Goal: Task Accomplishment & Management: Use online tool/utility

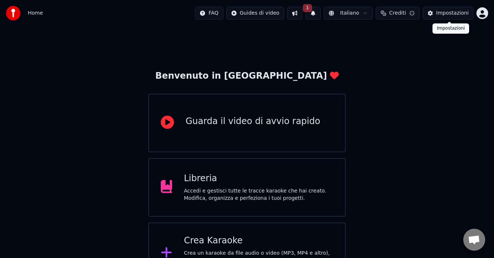
click at [438, 15] on button "Impostazioni" at bounding box center [448, 13] width 51 height 13
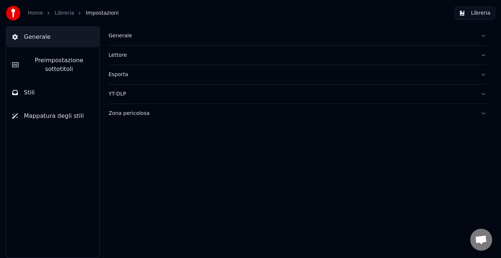
click at [32, 11] on link "Home" at bounding box center [35, 13] width 15 height 7
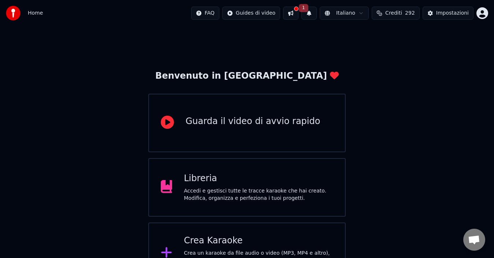
click at [316, 11] on button "1" at bounding box center [309, 13] width 15 height 13
click at [377, 36] on button "Aggiorna" at bounding box center [367, 36] width 36 height 13
click at [246, 243] on div "Crea Karaoke" at bounding box center [259, 241] width 150 height 12
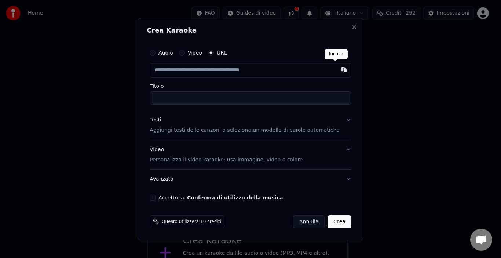
click at [336, 70] on button "button" at bounding box center [343, 69] width 15 height 13
type input "**********"
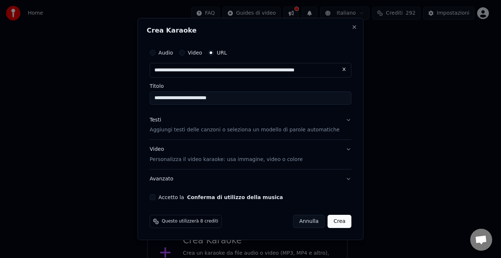
type input "**********"
click at [155, 199] on button "Accetto la Conferma di utilizzo della musica" at bounding box center [153, 198] width 6 height 6
click at [341, 150] on button "Video Personalizza il video karaoke: usa immagine, video o colore" at bounding box center [251, 154] width 202 height 29
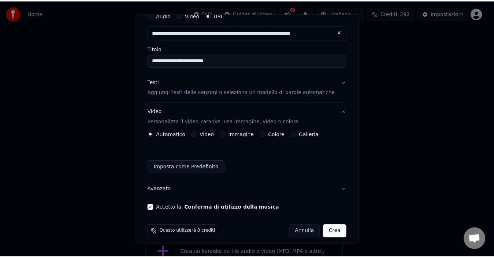
scroll to position [38, 0]
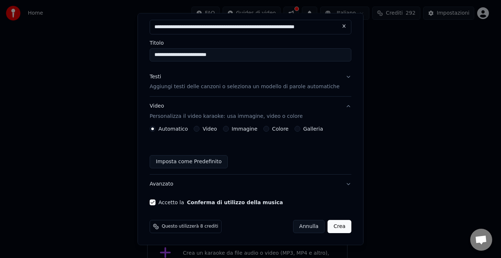
click at [328, 226] on button "Crea" at bounding box center [339, 226] width 23 height 13
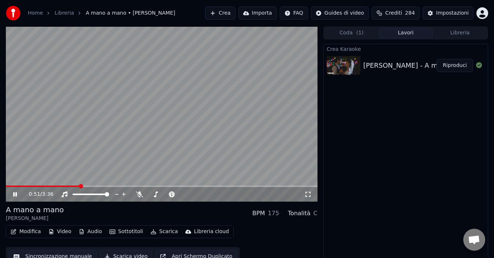
click at [15, 194] on icon at bounding box center [15, 194] width 4 height 4
click at [7, 187] on span at bounding box center [6, 186] width 1 height 1
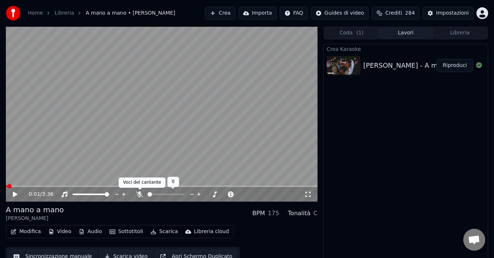
click at [139, 194] on icon at bounding box center [139, 195] width 7 height 6
click at [16, 194] on icon at bounding box center [15, 194] width 4 height 5
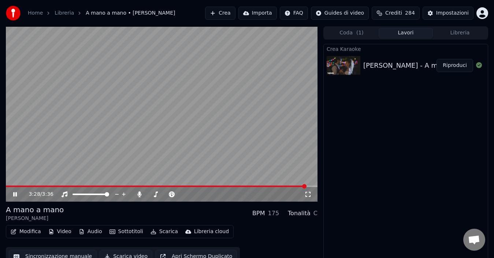
click at [14, 193] on icon at bounding box center [15, 194] width 4 height 4
click at [138, 194] on icon at bounding box center [139, 195] width 7 height 6
click at [6, 187] on span at bounding box center [156, 186] width 301 height 1
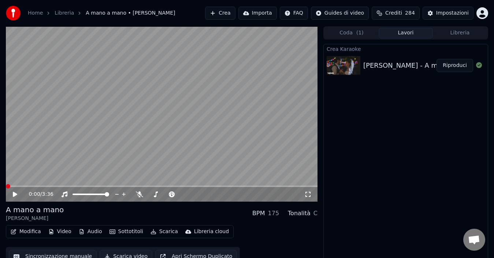
click at [14, 195] on icon at bounding box center [15, 194] width 4 height 5
click at [14, 195] on icon at bounding box center [15, 194] width 4 height 4
click at [159, 231] on button "Scarica" at bounding box center [164, 232] width 33 height 10
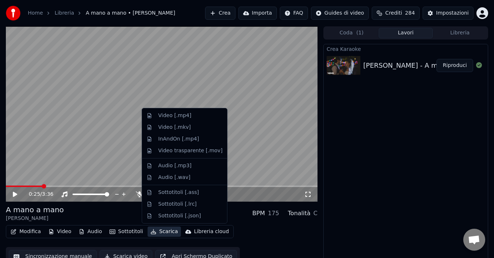
click at [259, 244] on div "Modifica Video Audio Sottotitoli Scarica Libreria cloud Sincronizzazione manual…" at bounding box center [162, 245] width 312 height 41
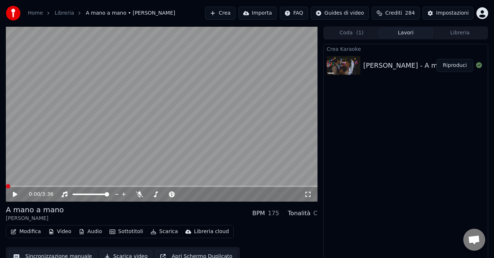
click at [6, 187] on span at bounding box center [6, 186] width 0 height 1
click at [14, 192] on icon at bounding box center [20, 195] width 17 height 6
click at [15, 194] on icon at bounding box center [20, 195] width 17 height 6
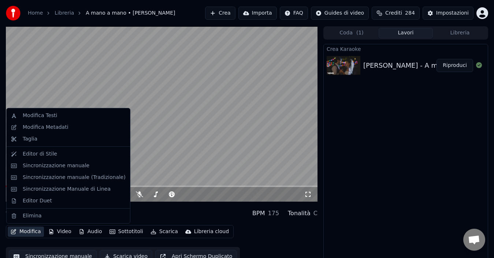
click at [27, 232] on button "Modifica" at bounding box center [26, 232] width 36 height 10
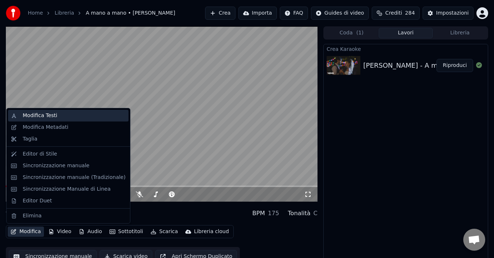
click at [37, 118] on div "Modifica Testi" at bounding box center [40, 115] width 34 height 7
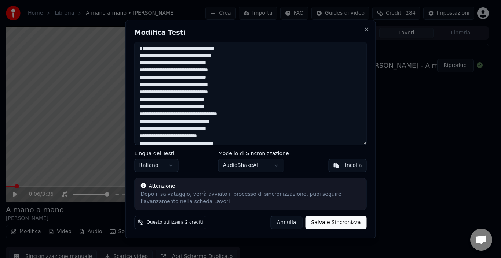
click at [158, 47] on textarea "**********" at bounding box center [251, 93] width 232 height 103
click at [336, 222] on button "Salva e Sincronizza" at bounding box center [335, 222] width 61 height 13
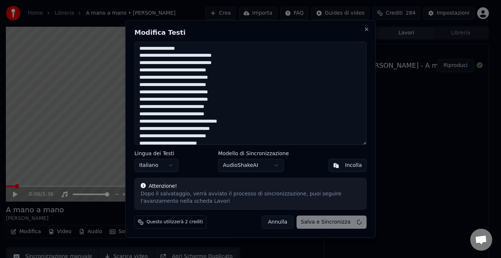
type textarea "**********"
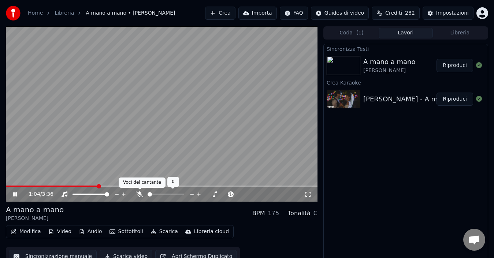
click at [139, 195] on icon at bounding box center [139, 195] width 7 height 6
click at [15, 194] on icon at bounding box center [15, 194] width 4 height 4
click at [6, 187] on span at bounding box center [53, 186] width 95 height 1
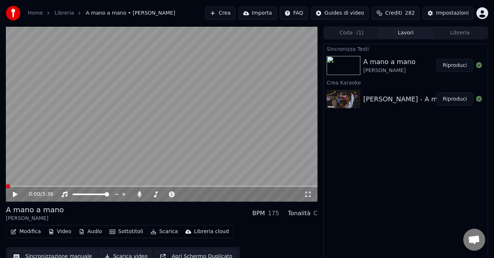
click at [14, 195] on icon at bounding box center [15, 194] width 4 height 5
click at [16, 194] on icon at bounding box center [15, 194] width 4 height 4
click at [413, 96] on div "[PERSON_NAME] - A mano a mano" at bounding box center [421, 99] width 114 height 10
click at [456, 99] on button "Riproduci" at bounding box center [455, 99] width 37 height 13
click at [15, 195] on icon at bounding box center [20, 195] width 17 height 6
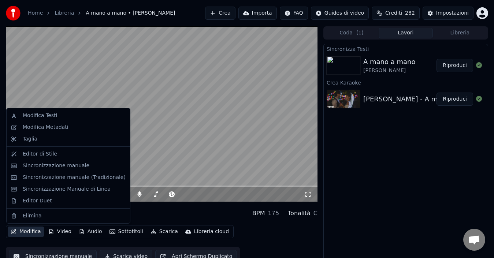
click at [32, 230] on button "Modifica" at bounding box center [26, 232] width 36 height 10
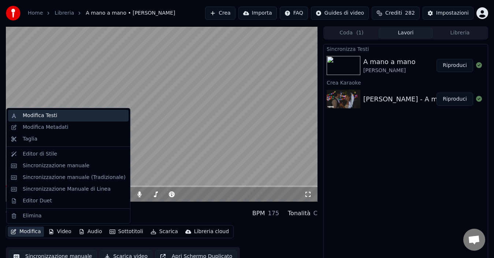
click at [38, 115] on div "Modifica Testi" at bounding box center [40, 115] width 34 height 7
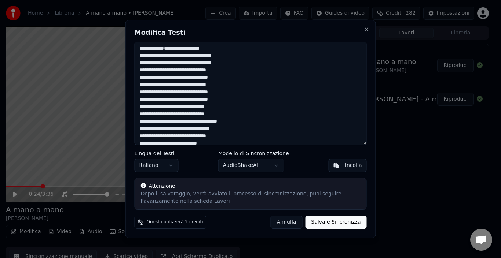
drag, startPoint x: 204, startPoint y: 48, endPoint x: 157, endPoint y: 49, distance: 46.9
click at [157, 49] on textarea "**********" at bounding box center [251, 93] width 232 height 103
click at [140, 56] on textarea "**********" at bounding box center [251, 93] width 232 height 103
type textarea "**********"
click at [343, 222] on button "Salva e Sincronizza" at bounding box center [335, 222] width 61 height 13
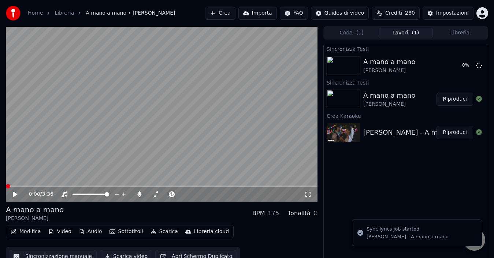
click at [6, 187] on span at bounding box center [6, 186] width 0 height 1
click at [13, 195] on icon at bounding box center [15, 194] width 4 height 5
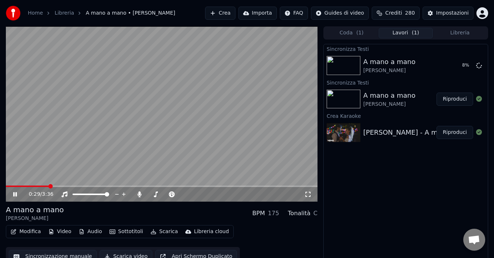
click at [15, 193] on icon at bounding box center [15, 194] width 4 height 4
click at [14, 194] on icon at bounding box center [15, 194] width 4 height 4
click at [460, 63] on button "Riproduci" at bounding box center [455, 65] width 37 height 13
click at [15, 193] on icon at bounding box center [20, 195] width 17 height 6
click at [6, 187] on span at bounding box center [25, 186] width 39 height 1
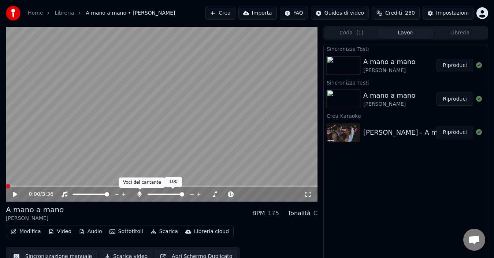
drag, startPoint x: 138, startPoint y: 193, endPoint x: 140, endPoint y: 204, distance: 11.6
click at [138, 196] on icon at bounding box center [139, 195] width 7 height 6
click at [14, 193] on icon at bounding box center [15, 194] width 4 height 5
click at [17, 193] on icon at bounding box center [20, 195] width 17 height 6
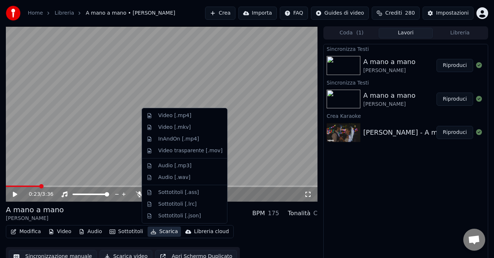
click at [163, 229] on button "Scarica" at bounding box center [164, 232] width 33 height 10
click at [177, 115] on div "Video [.mp4]" at bounding box center [174, 115] width 33 height 7
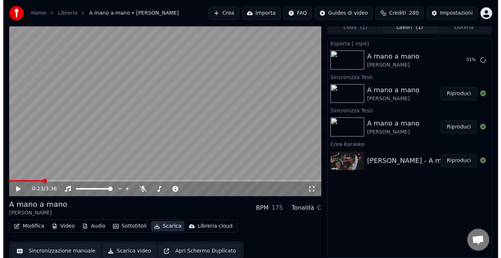
scroll to position [8, 0]
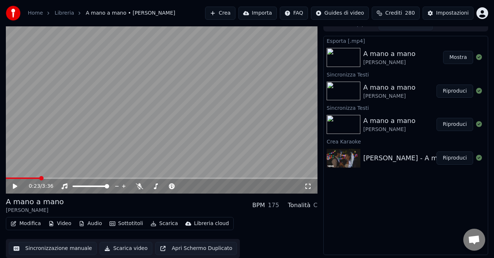
click at [460, 57] on button "Mostra" at bounding box center [458, 57] width 30 height 13
click at [30, 14] on link "Home" at bounding box center [35, 13] width 15 height 7
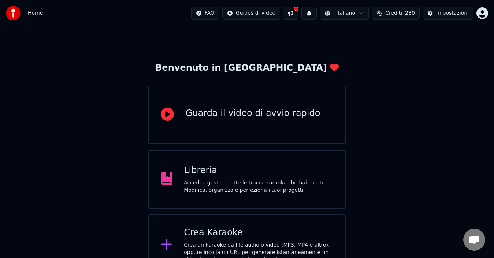
click at [232, 249] on div "Crea un karaoke da file audio o video (MP3, MP4 e altro), oppure incolla un URL…" at bounding box center [259, 253] width 150 height 22
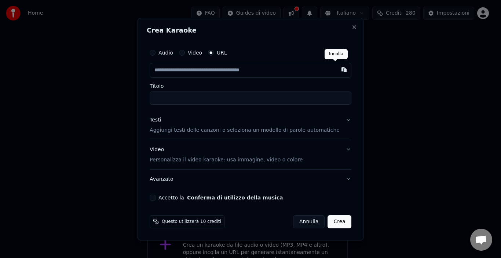
click at [337, 68] on button "button" at bounding box center [343, 69] width 15 height 13
type input "**********"
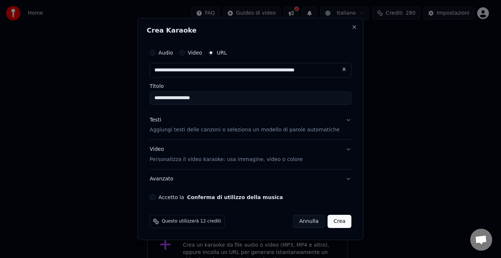
type input "**********"
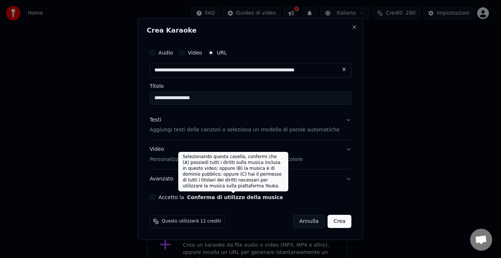
click at [192, 197] on label "Accetto la Conferma di utilizzo della musica" at bounding box center [220, 197] width 124 height 5
click at [155, 197] on button "Accetto la Conferma di utilizzo della musica" at bounding box center [153, 198] width 6 height 6
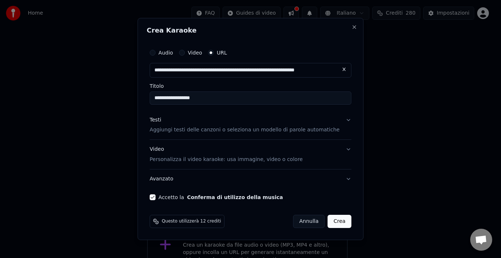
click at [331, 219] on button "Crea" at bounding box center [339, 221] width 23 height 13
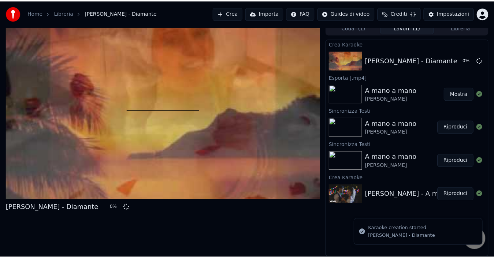
scroll to position [5, 0]
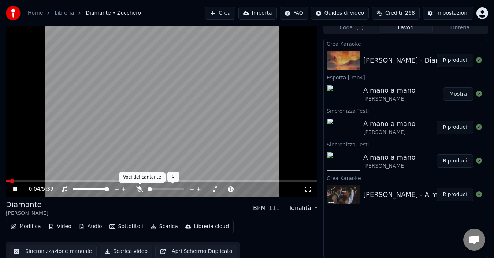
click at [139, 187] on icon at bounding box center [139, 190] width 7 height 6
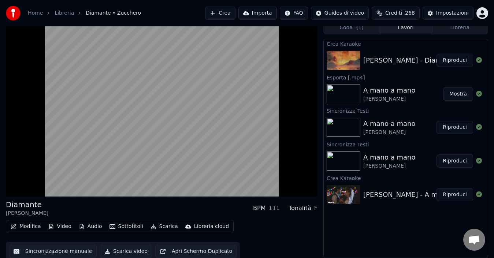
scroll to position [8, 0]
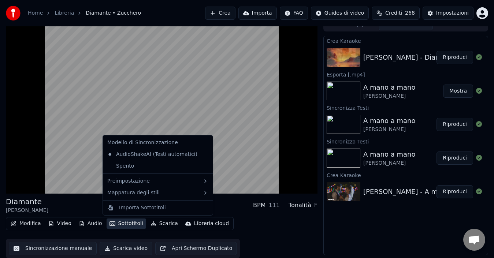
click at [123, 222] on button "Sottotitoli" at bounding box center [127, 224] width 40 height 10
click at [192, 210] on div "Importa Sottotitoli" at bounding box center [163, 208] width 89 height 7
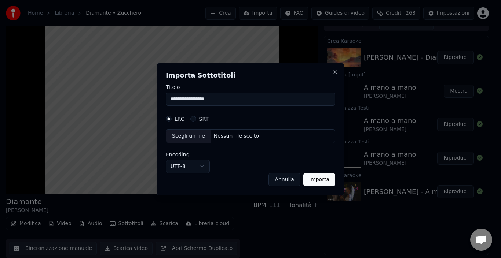
click at [290, 183] on button "Annulla" at bounding box center [284, 179] width 32 height 13
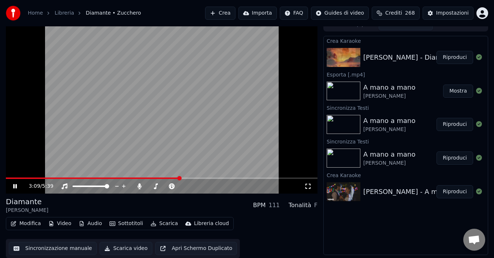
click at [128, 224] on button "Sottotitoli" at bounding box center [127, 224] width 40 height 10
click at [15, 185] on icon at bounding box center [15, 186] width 4 height 4
click at [133, 224] on button "Sottotitoli" at bounding box center [127, 224] width 40 height 10
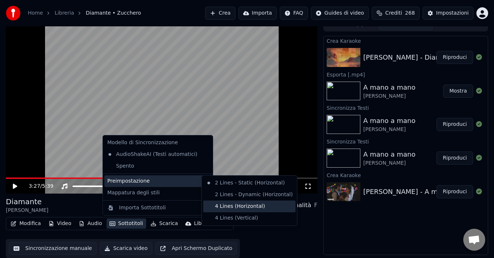
click at [234, 207] on div "4 Lines (Horizontal)" at bounding box center [249, 207] width 92 height 12
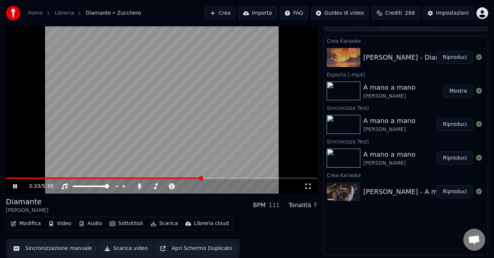
click at [16, 186] on icon at bounding box center [15, 186] width 4 height 4
click at [7, 180] on div "3:33 / 5:39" at bounding box center [162, 186] width 312 height 15
click at [7, 178] on span at bounding box center [6, 178] width 1 height 1
click at [14, 185] on icon at bounding box center [15, 186] width 4 height 5
click at [14, 185] on icon at bounding box center [15, 186] width 4 height 4
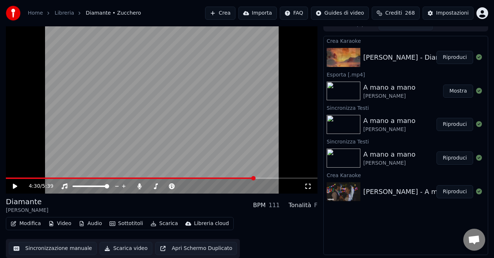
click at [7, 179] on span at bounding box center [130, 178] width 249 height 1
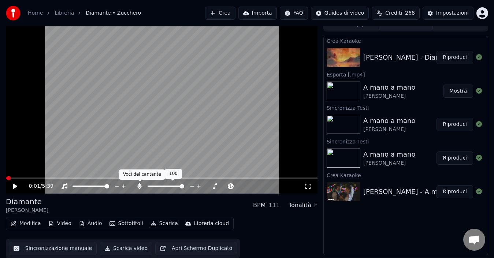
click at [140, 184] on icon at bounding box center [140, 187] width 4 height 6
click at [12, 185] on icon at bounding box center [20, 187] width 17 height 6
click at [14, 186] on icon at bounding box center [15, 186] width 4 height 4
click at [165, 222] on button "Scarica" at bounding box center [164, 224] width 33 height 10
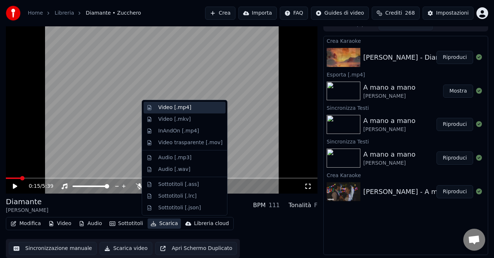
click at [167, 108] on div "Video [.mp4]" at bounding box center [174, 107] width 33 height 7
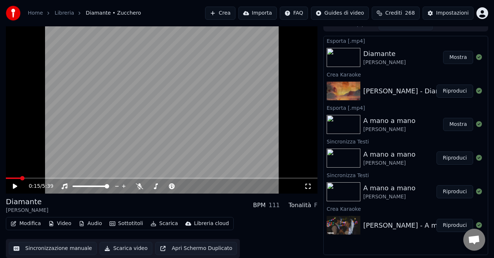
click at [462, 57] on button "Mostra" at bounding box center [458, 57] width 30 height 13
click at [34, 13] on link "Home" at bounding box center [35, 13] width 15 height 7
